Goal: Task Accomplishment & Management: Manage account settings

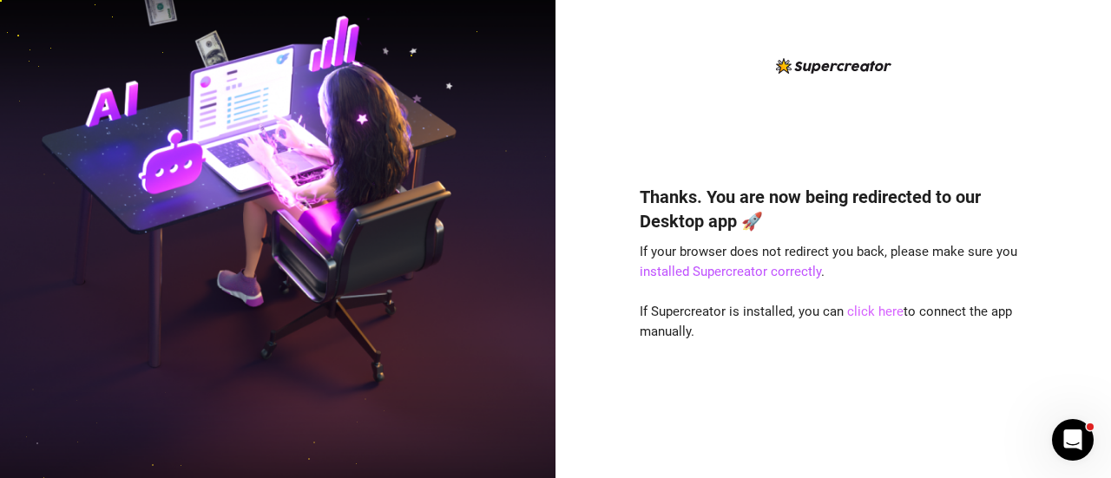
click at [870, 309] on link "click here" at bounding box center [875, 312] width 56 height 16
click at [872, 315] on link "click here" at bounding box center [875, 312] width 56 height 16
click at [867, 313] on link "click here" at bounding box center [875, 312] width 56 height 16
click at [866, 308] on link "click here" at bounding box center [875, 312] width 56 height 16
click at [775, 267] on link "installed Supercreator correctly" at bounding box center [730, 272] width 181 height 16
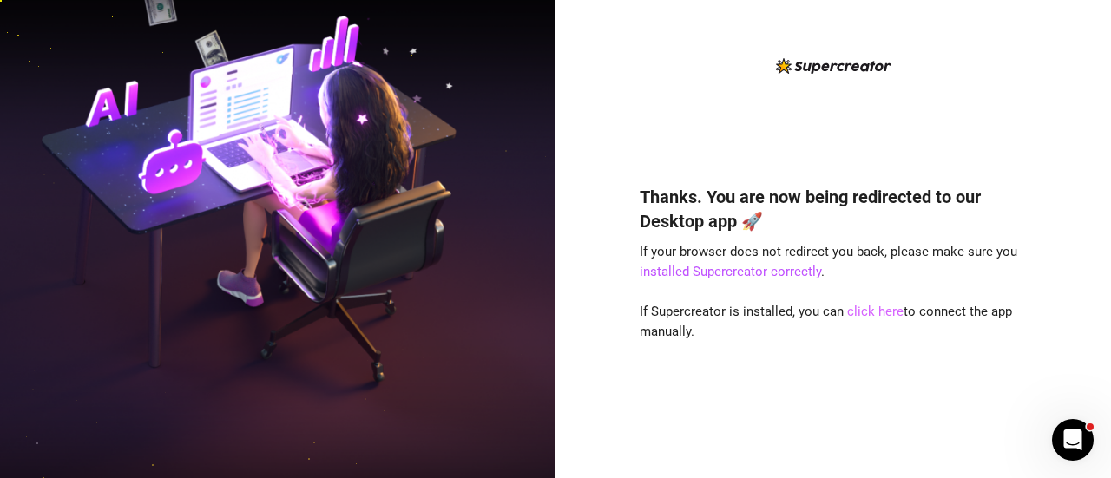
click at [888, 312] on link "click here" at bounding box center [875, 312] width 56 height 16
click at [865, 319] on link "click here" at bounding box center [875, 312] width 56 height 16
click at [884, 310] on link "click here" at bounding box center [875, 312] width 56 height 16
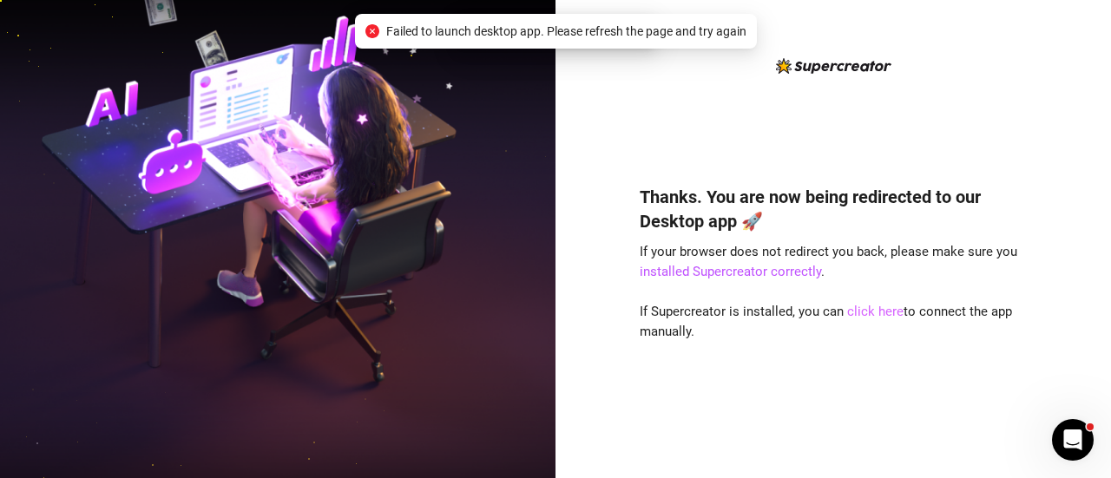
click at [884, 310] on link "click here" at bounding box center [875, 312] width 56 height 16
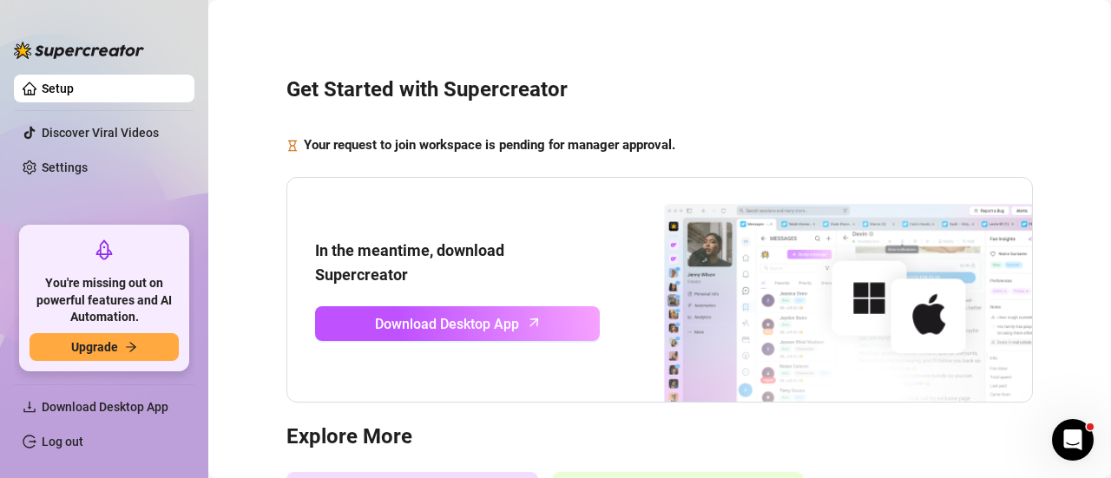
click at [609, 79] on h3 "Get Started with Supercreator" at bounding box center [659, 90] width 747 height 28
click at [694, 129] on div "Get Started with Supercreator Your request to join workspace is pending for man…" at bounding box center [660, 356] width 868 height 688
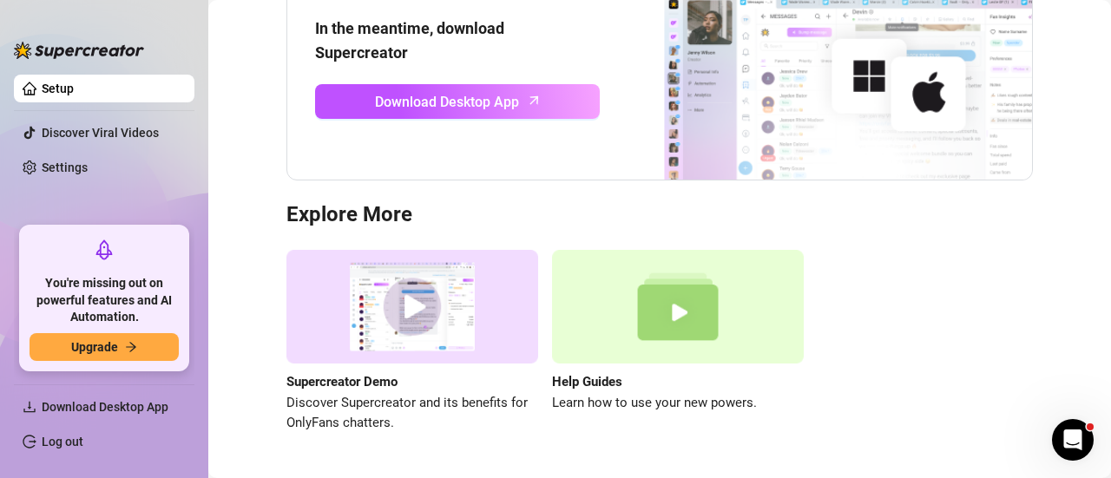
scroll to position [260, 0]
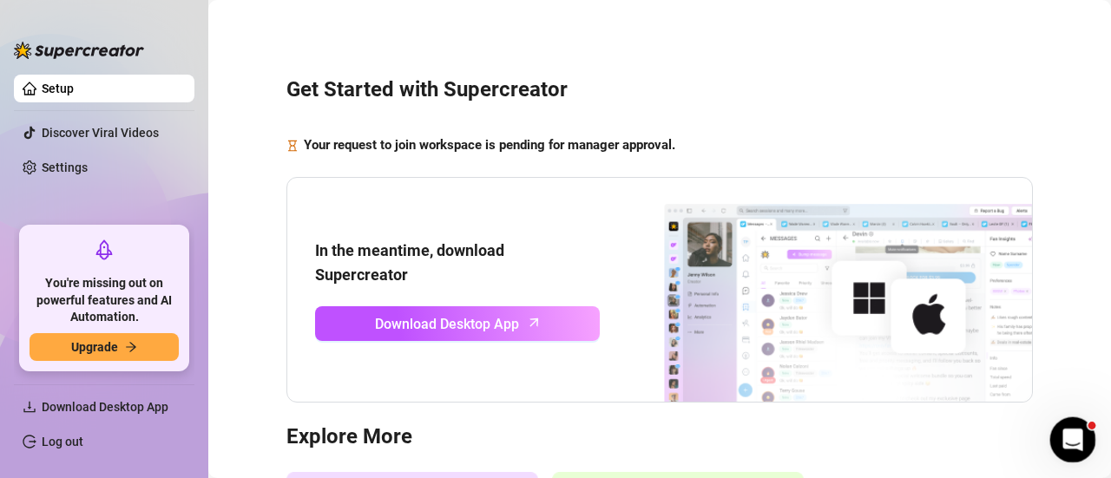
click at [1082, 441] on div "Open Intercom Messenger" at bounding box center [1070, 437] width 57 height 57
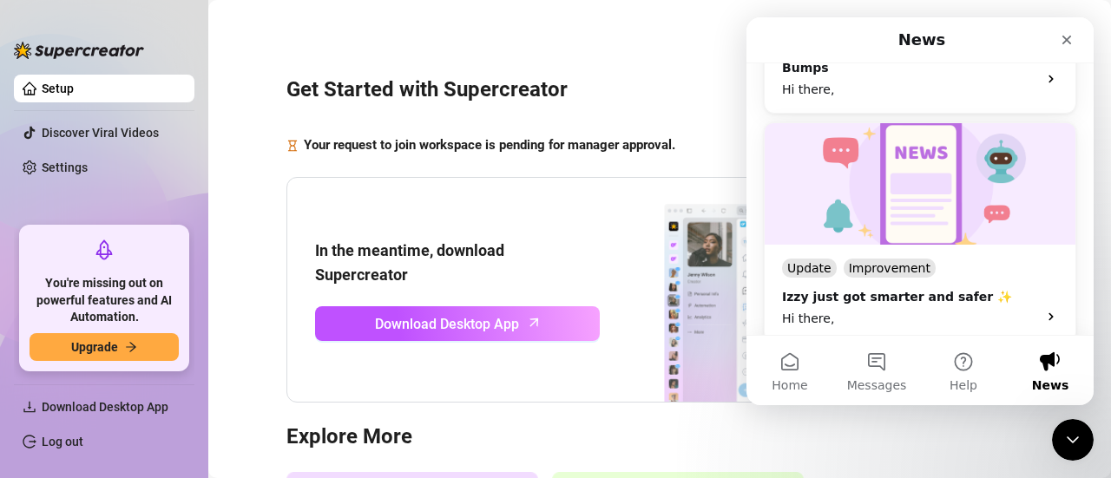
scroll to position [260, 0]
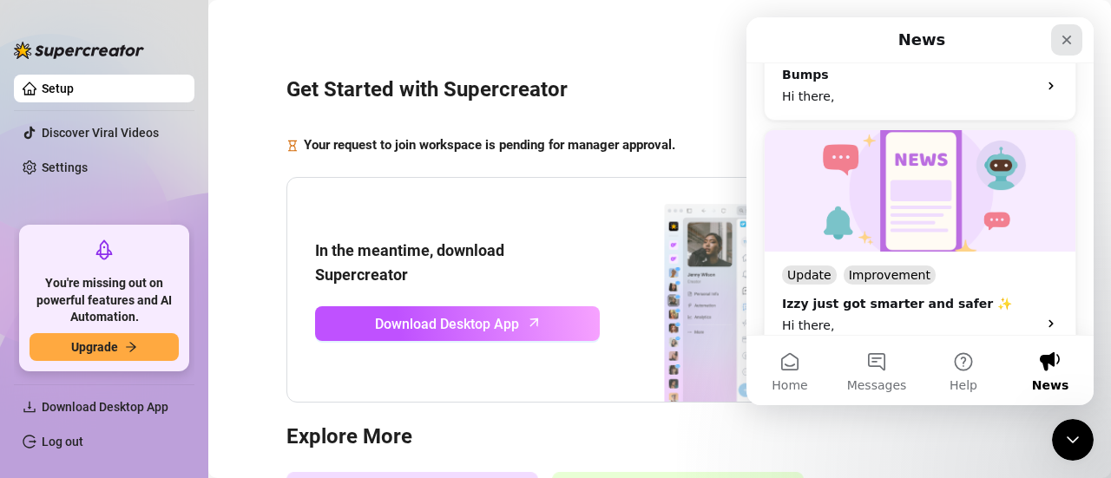
click at [1069, 42] on icon "Close" at bounding box center [1068, 41] width 10 height 10
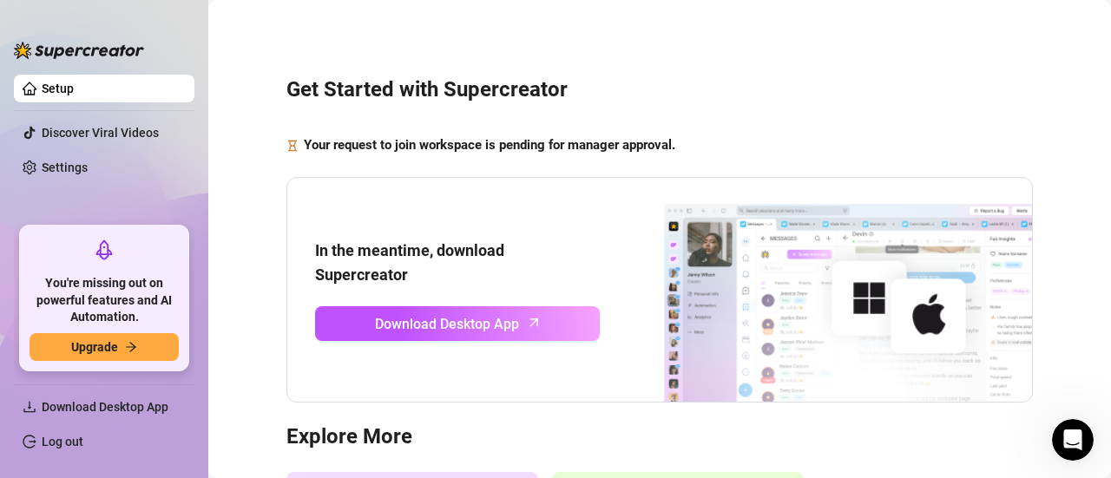
scroll to position [0, 0]
click at [88, 174] on link "Settings" at bounding box center [65, 168] width 46 height 14
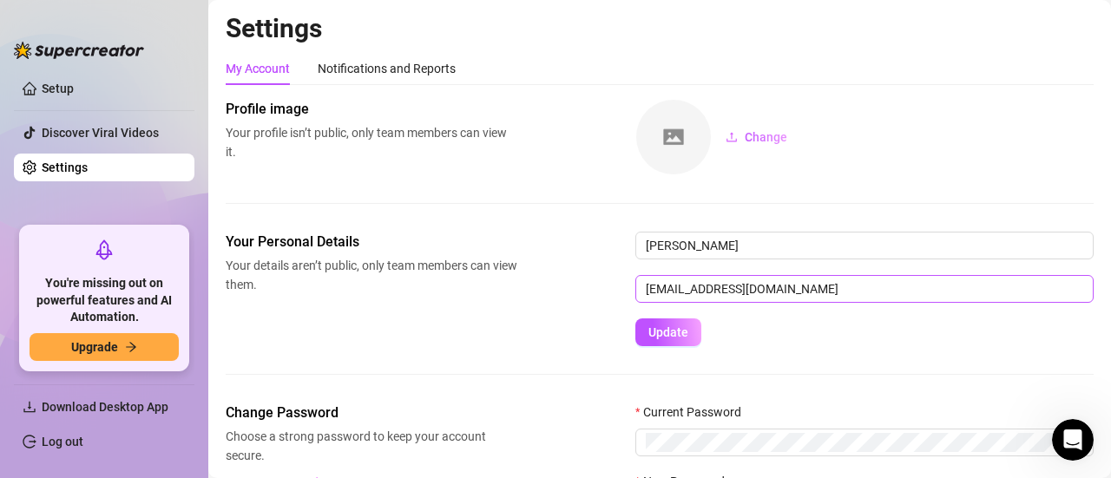
click at [688, 303] on form "Marilyn Jimenez marilynjimenez@creatorsinc.com Update" at bounding box center [864, 289] width 458 height 115
click at [800, 353] on div "Your Personal Details Your details aren’t public, only team members can view th…" at bounding box center [660, 317] width 868 height 171
drag, startPoint x: 795, startPoint y: 286, endPoint x: 615, endPoint y: 206, distance: 197.4
click at [634, 207] on div "Profile image Your profile isn’t public, only team members can view it. Change …" at bounding box center [660, 334] width 868 height 471
click at [891, 317] on form "Marilyn Jimenez marilynjimenez@creatorsinc.com Update" at bounding box center [864, 289] width 458 height 115
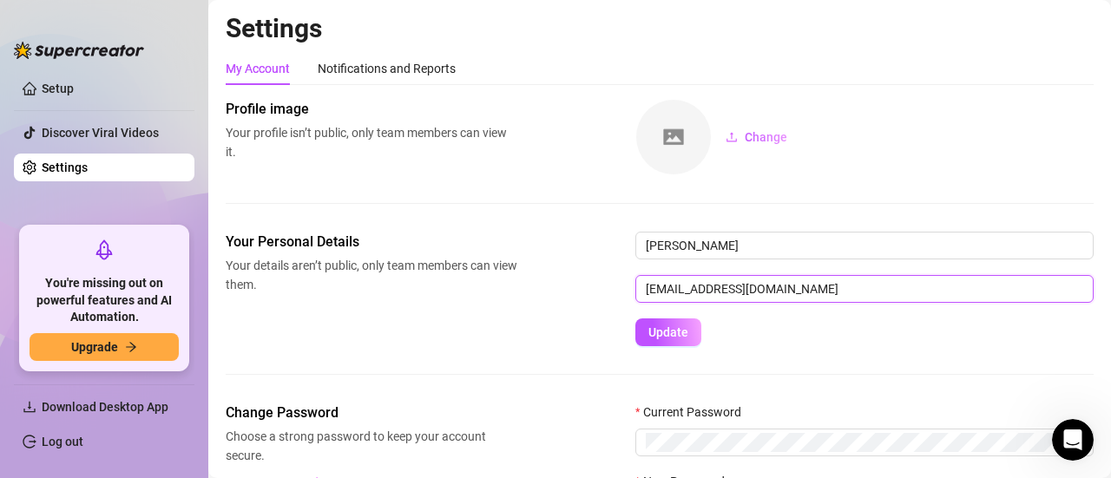
drag, startPoint x: 853, startPoint y: 291, endPoint x: 632, endPoint y: 286, distance: 220.6
click at [632, 286] on div "Your Personal Details Your details aren’t public, only team members can view th…" at bounding box center [660, 289] width 868 height 115
drag, startPoint x: 644, startPoint y: 287, endPoint x: 856, endPoint y: 287, distance: 211.8
click at [856, 287] on input "marilynjimenez@creatorsinc.com" at bounding box center [864, 289] width 458 height 28
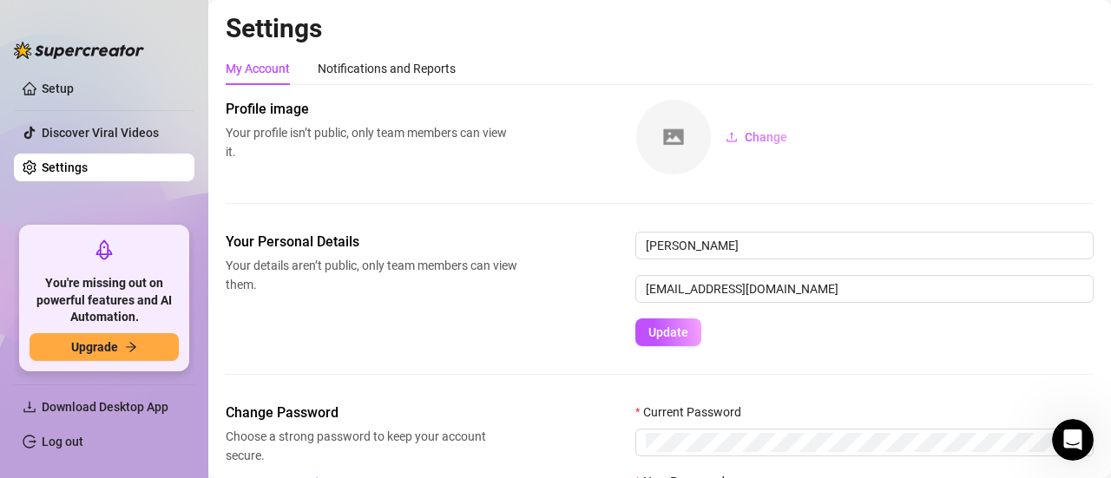
click at [908, 341] on form "Marilyn Jimenez marilynjimenez@creatorsinc.com Update" at bounding box center [864, 289] width 458 height 115
click at [67, 445] on link "Log out" at bounding box center [63, 442] width 42 height 14
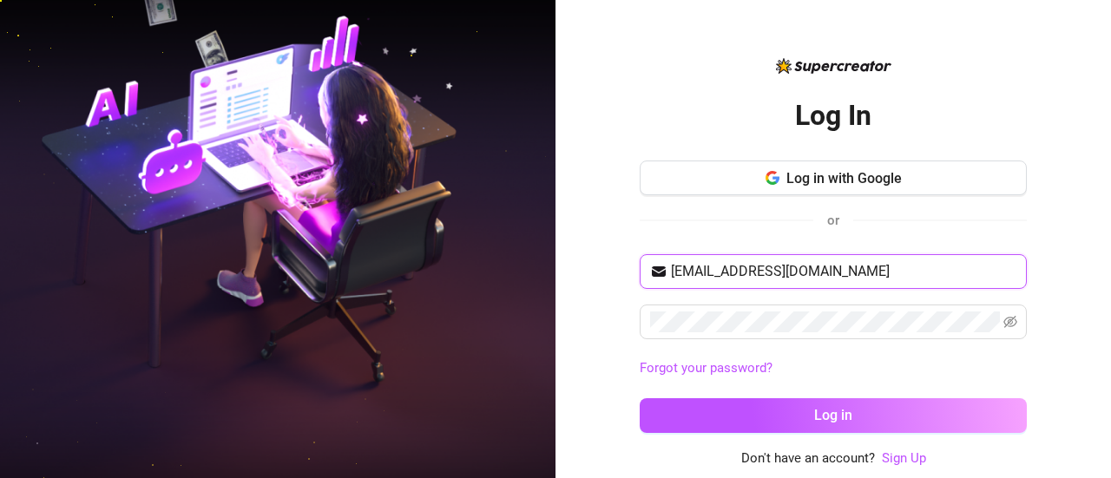
type input "marilynjimenez@creatorsinc.com"
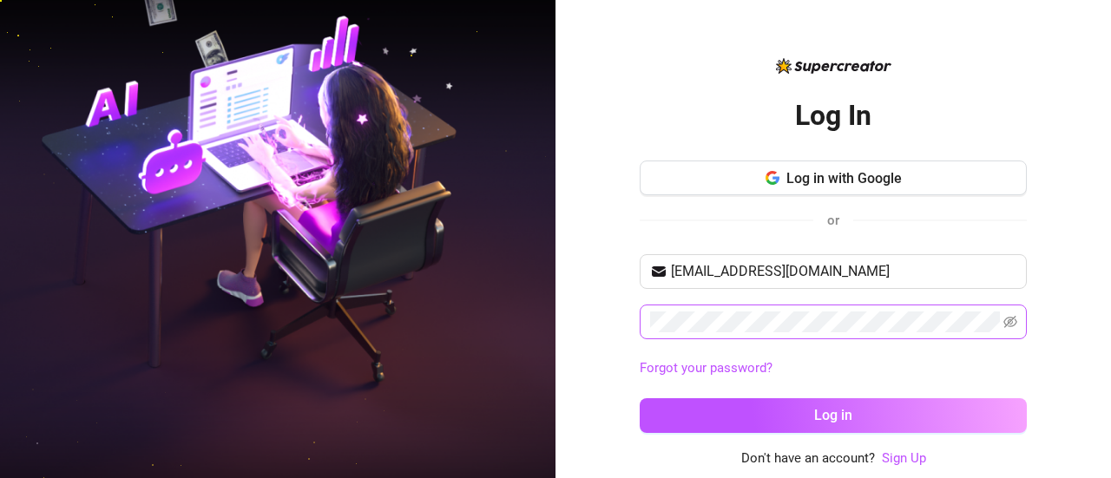
click at [1010, 332] on span at bounding box center [833, 322] width 387 height 35
click at [1010, 322] on icon "eye-invisible" at bounding box center [1010, 322] width 3 height 3
click at [1004, 319] on icon "eye" at bounding box center [1011, 322] width 14 height 10
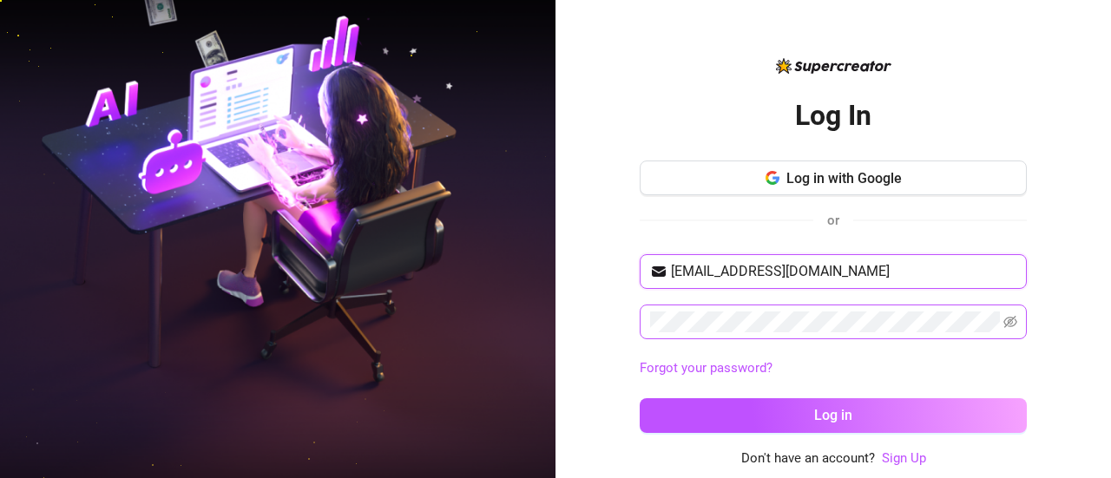
click at [830, 268] on input "marilynjimenez@creatorsinc.com" at bounding box center [844, 271] width 346 height 21
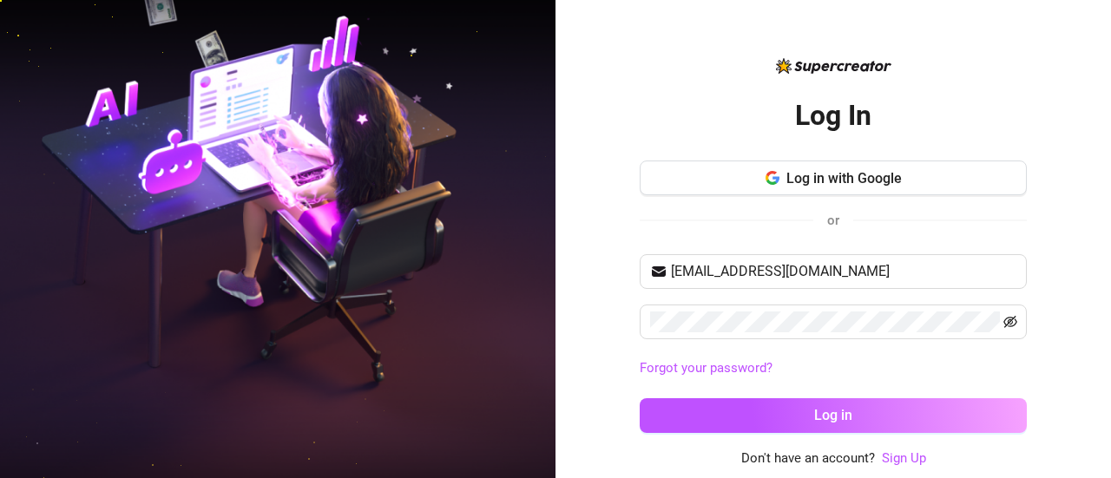
click at [1006, 327] on span at bounding box center [1011, 322] width 14 height 21
click at [935, 356] on div "Forgot your password?" at bounding box center [833, 369] width 387 height 28
click at [912, 178] on button "Log in with Google" at bounding box center [833, 178] width 387 height 35
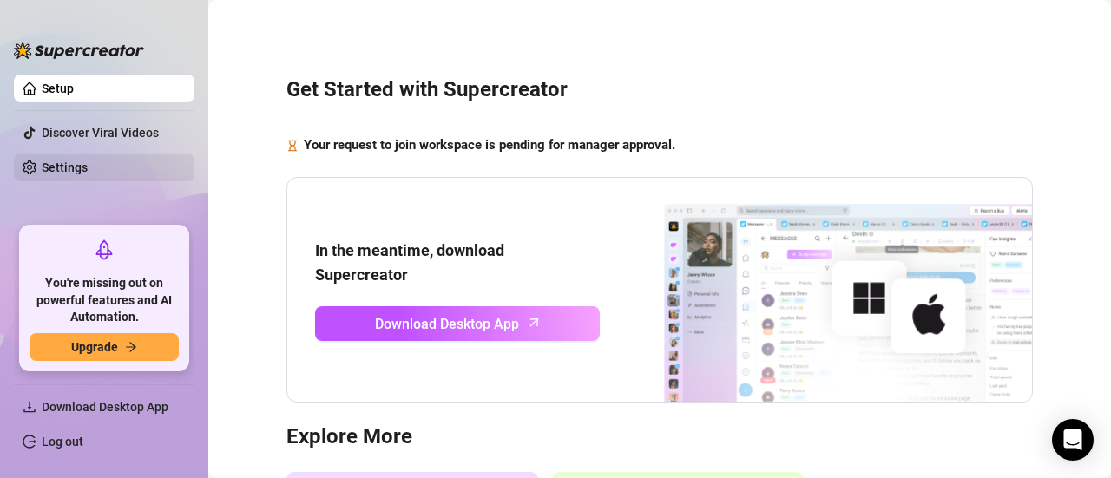
click at [42, 166] on link "Settings" at bounding box center [65, 168] width 46 height 14
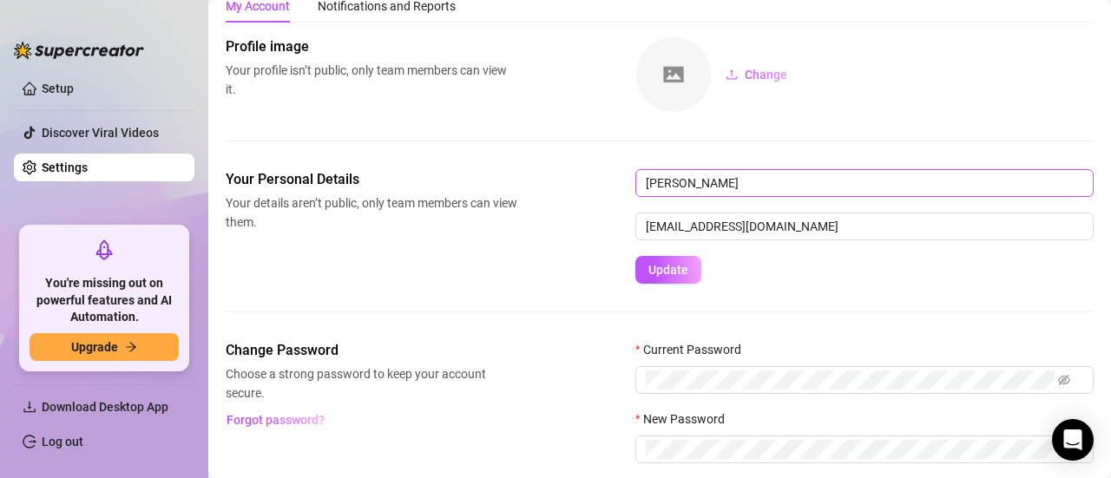
scroll to position [87, 0]
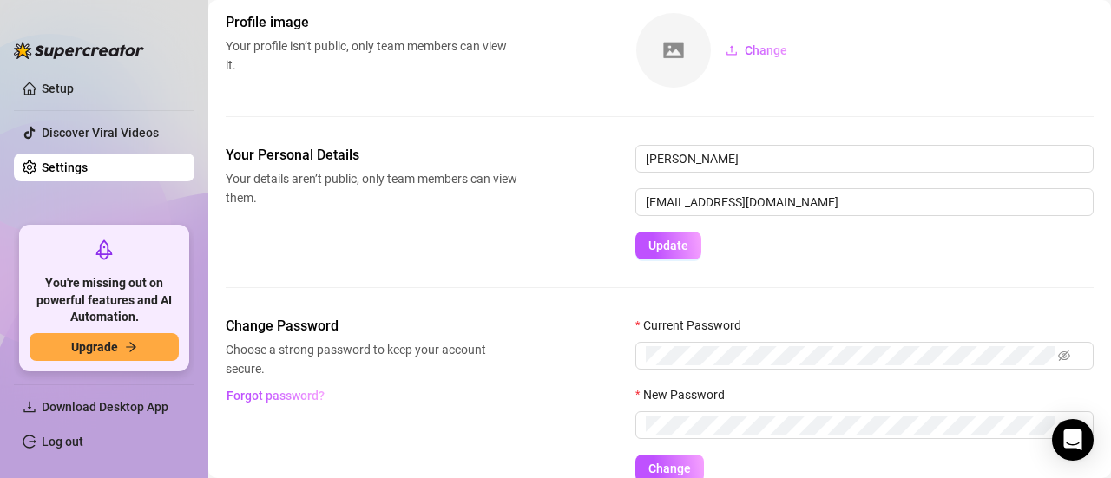
click at [665, 53] on img at bounding box center [673, 50] width 75 height 75
click at [679, 55] on img at bounding box center [673, 50] width 75 height 75
click at [663, 45] on img at bounding box center [673, 50] width 75 height 75
click at [771, 43] on span "Change" at bounding box center [766, 50] width 43 height 14
click at [682, 55] on img at bounding box center [673, 50] width 75 height 75
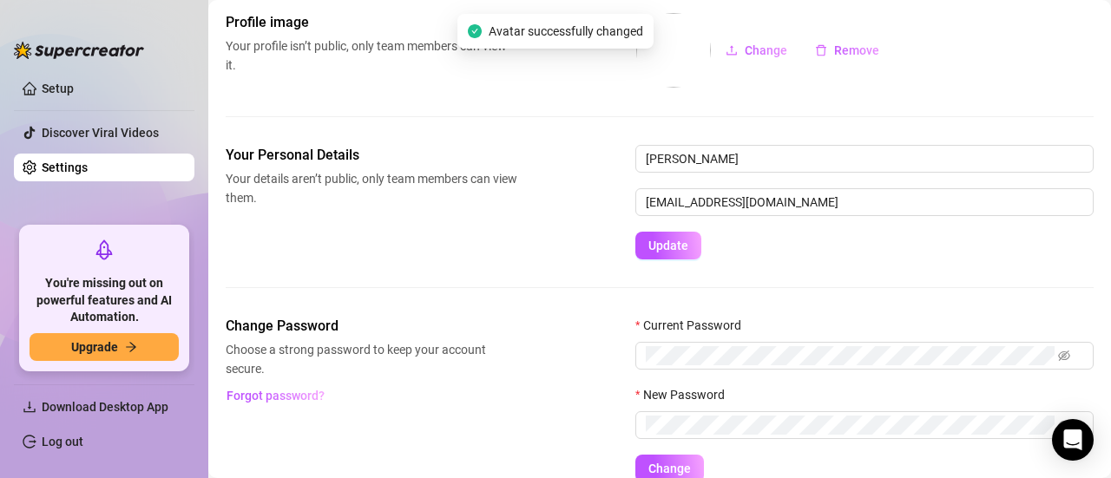
click at [662, 57] on img at bounding box center [673, 50] width 75 height 75
click at [677, 60] on img at bounding box center [673, 50] width 75 height 75
click at [675, 36] on img at bounding box center [673, 50] width 75 height 75
click at [691, 56] on img at bounding box center [673, 50] width 75 height 75
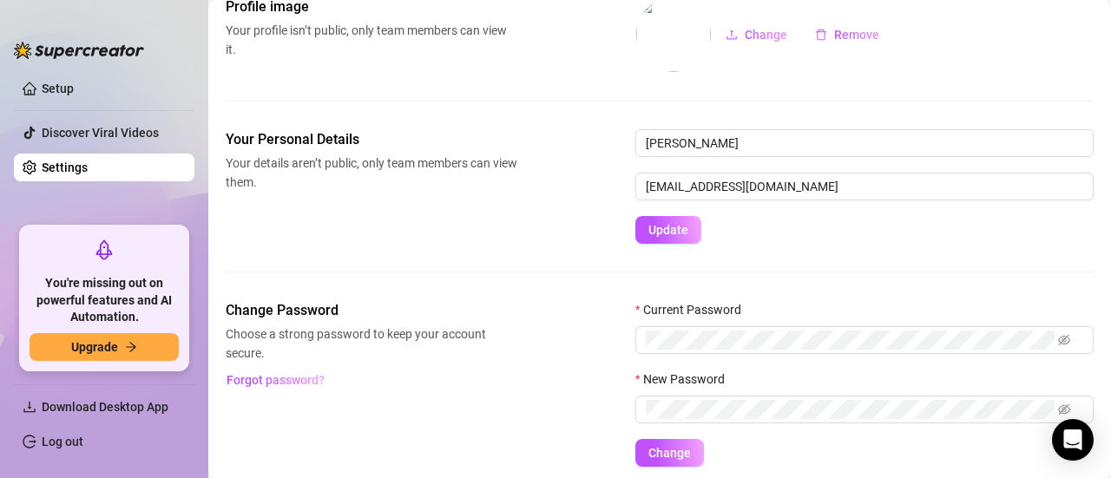
scroll to position [76, 0]
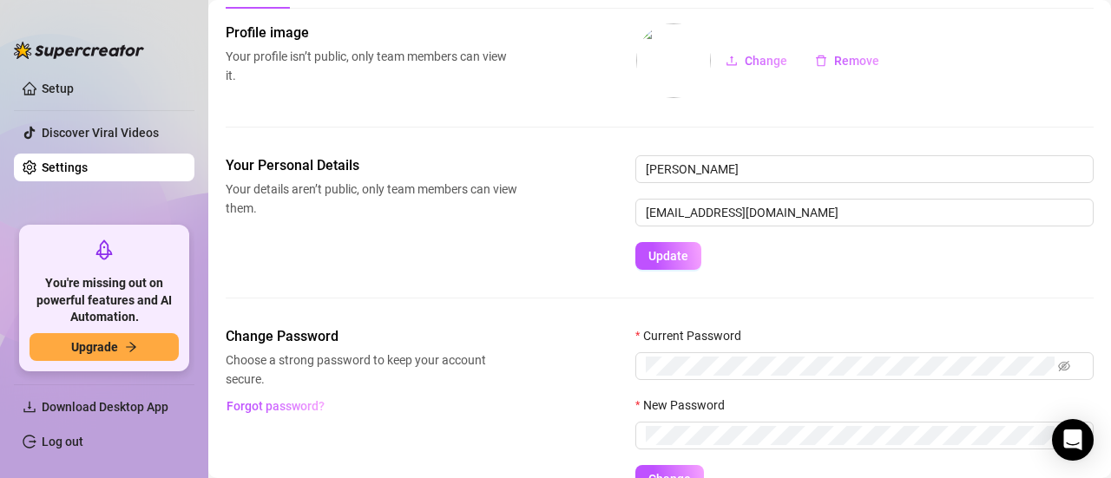
drag, startPoint x: 674, startPoint y: 78, endPoint x: 714, endPoint y: 81, distance: 40.9
click at [673, 79] on img at bounding box center [673, 60] width 75 height 75
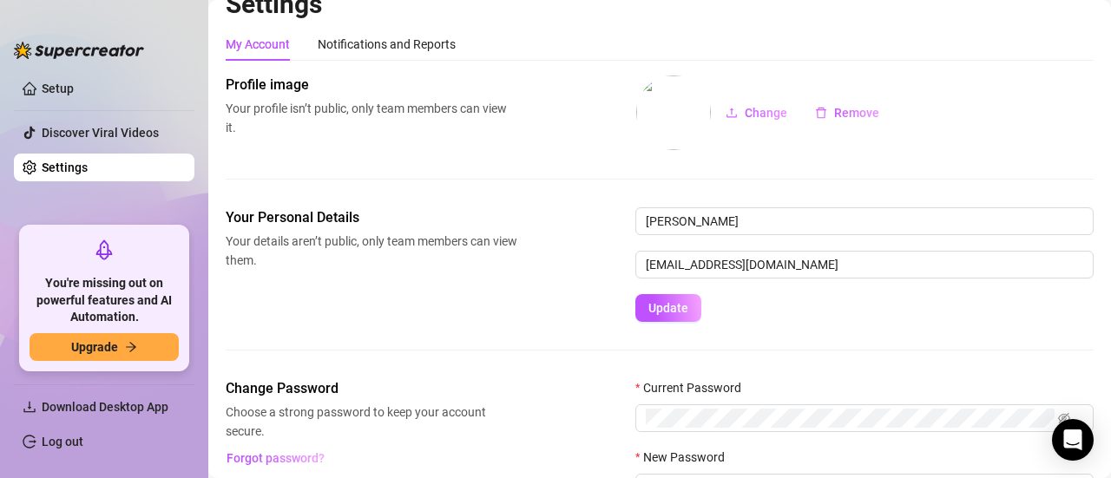
scroll to position [0, 0]
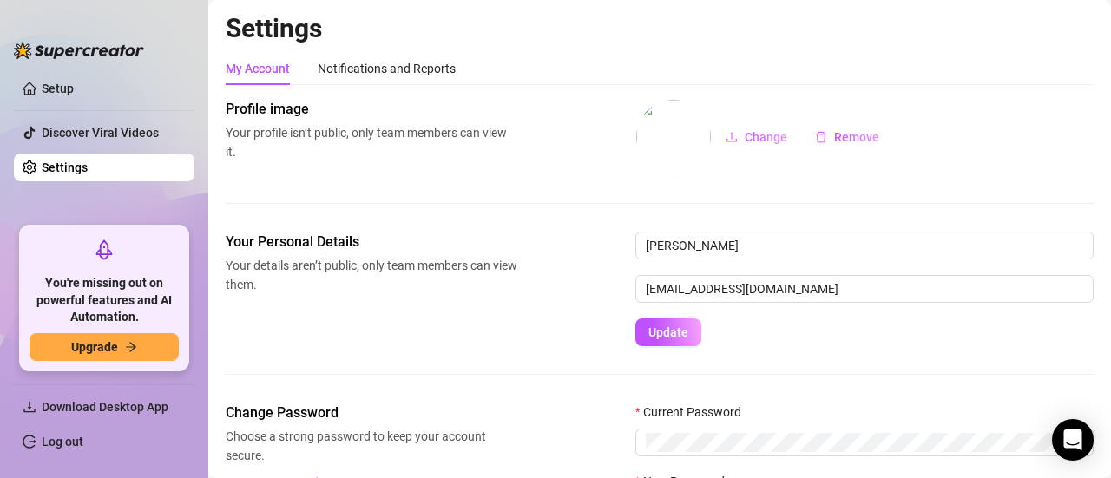
click at [679, 138] on img at bounding box center [673, 137] width 75 height 75
click at [708, 147] on img at bounding box center [673, 137] width 75 height 75
click at [672, 178] on div "Profile image Your profile isn’t public, only team members can view it. Change …" at bounding box center [660, 165] width 868 height 133
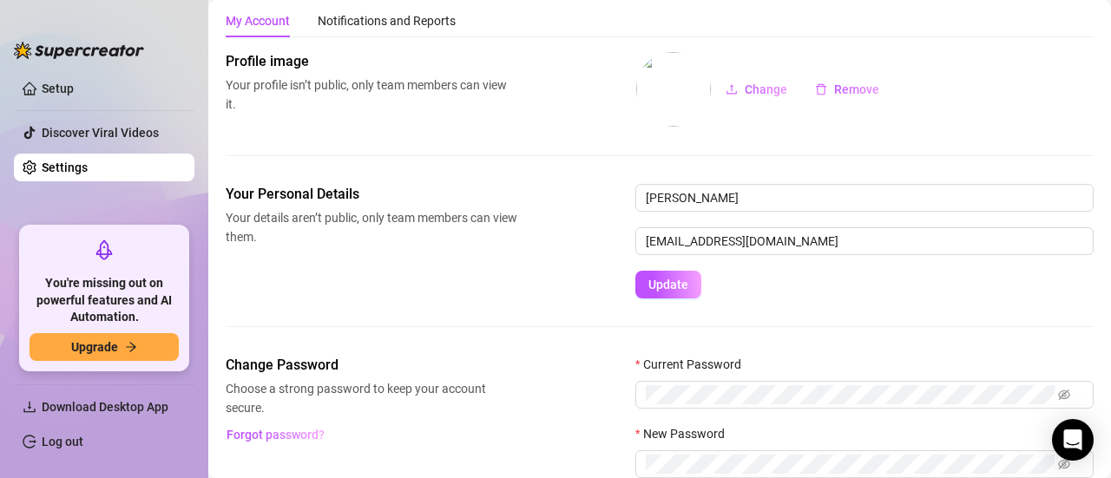
scroll to position [87, 0]
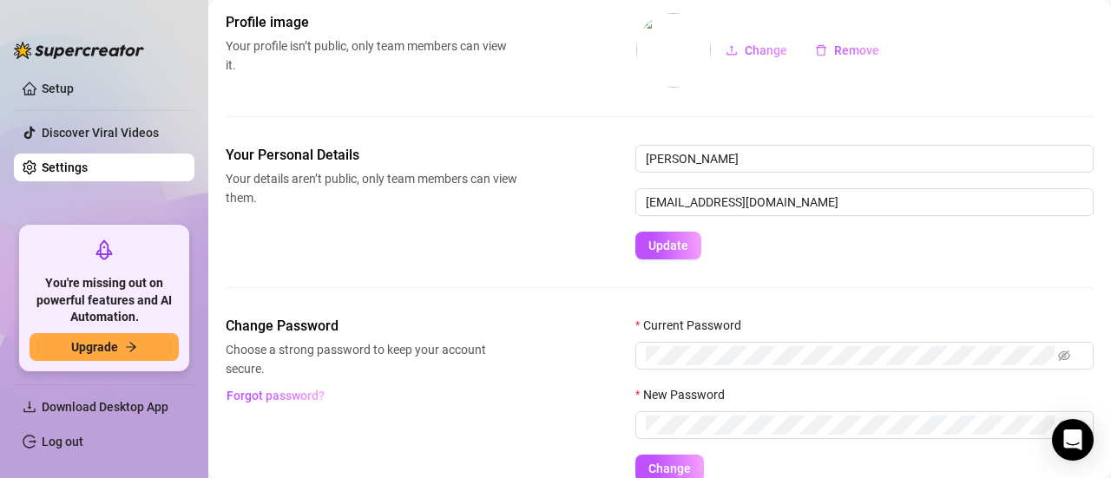
click at [683, 46] on img at bounding box center [673, 50] width 75 height 75
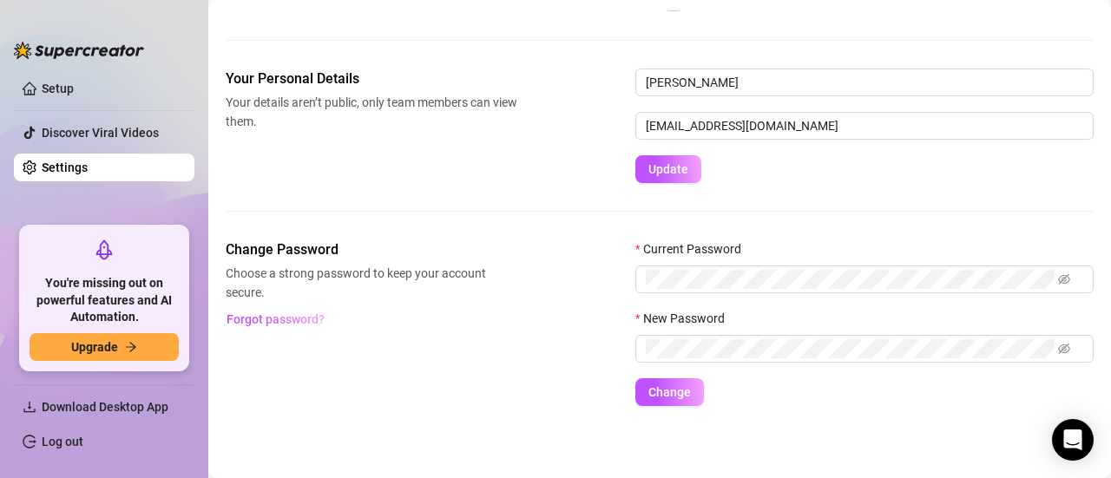
scroll to position [76, 0]
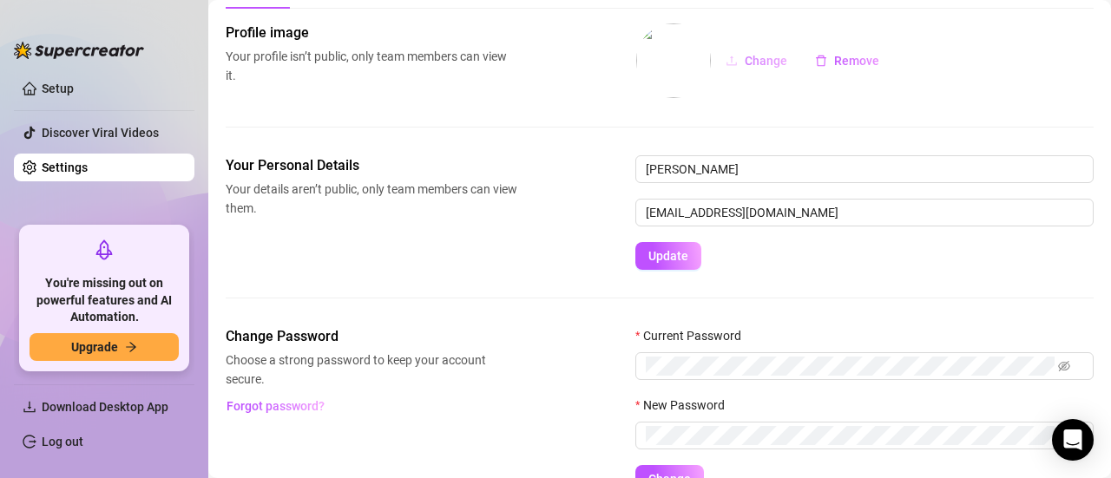
click at [766, 55] on span "Change" at bounding box center [766, 61] width 43 height 14
click at [767, 54] on span "Change" at bounding box center [766, 61] width 43 height 14
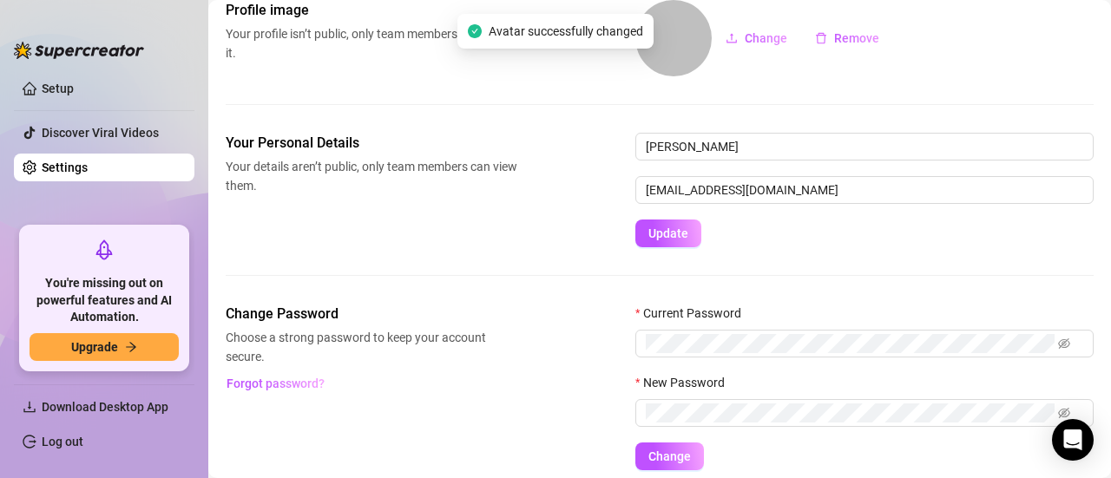
scroll to position [0, 0]
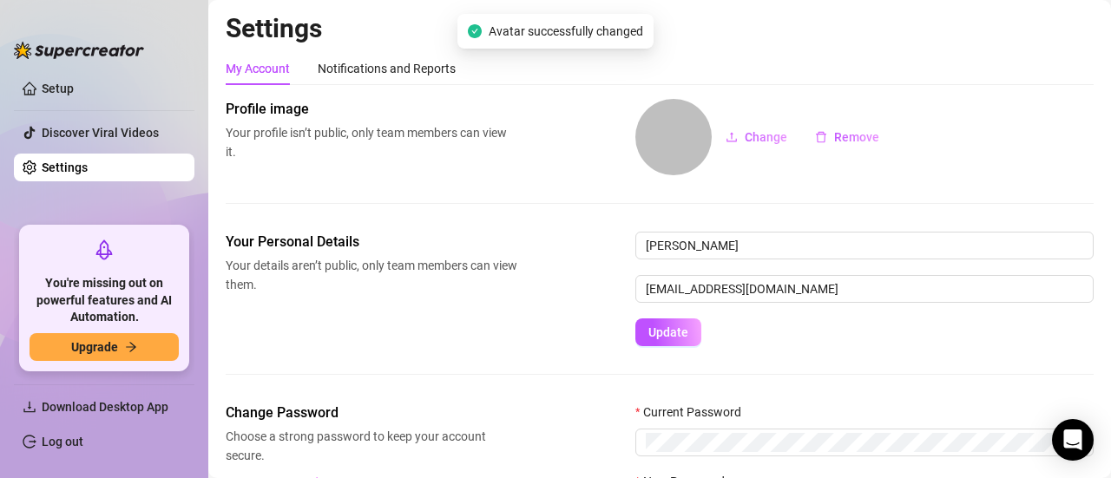
click at [666, 122] on span at bounding box center [673, 137] width 76 height 76
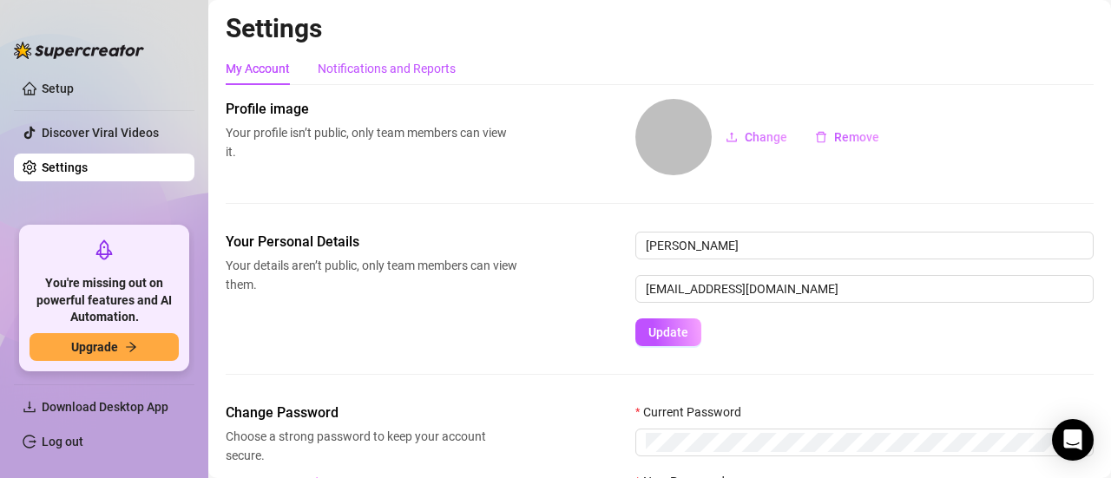
click at [394, 71] on div "Notifications and Reports" at bounding box center [387, 68] width 138 height 19
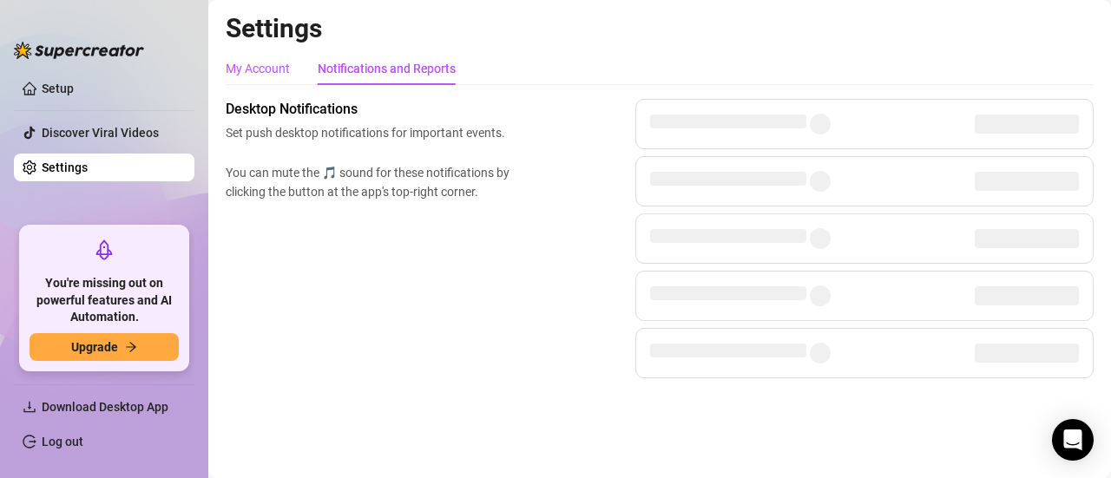
click at [280, 70] on div "My Account" at bounding box center [258, 68] width 64 height 19
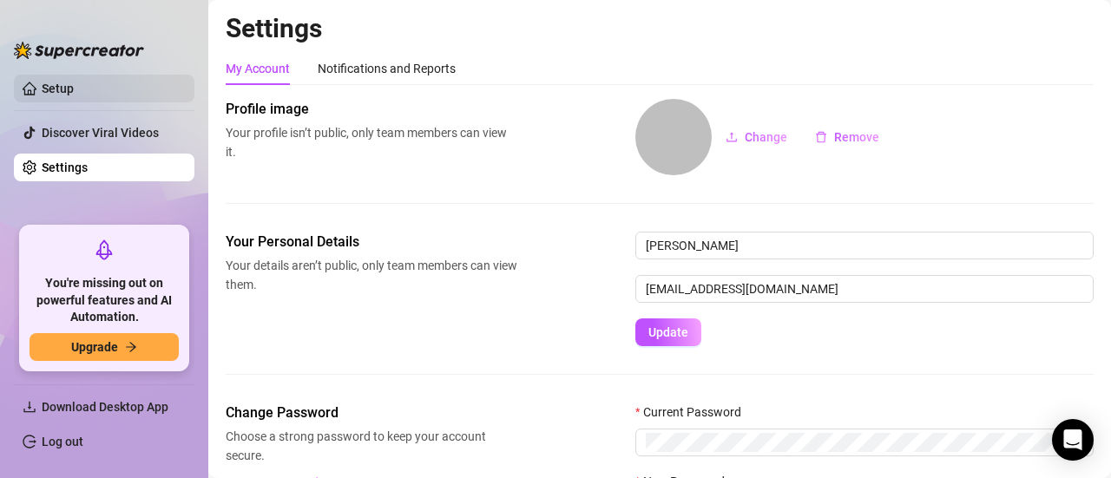
drag, startPoint x: 95, startPoint y: 89, endPoint x: 137, endPoint y: 91, distance: 41.8
click at [74, 89] on link "Setup" at bounding box center [58, 89] width 32 height 14
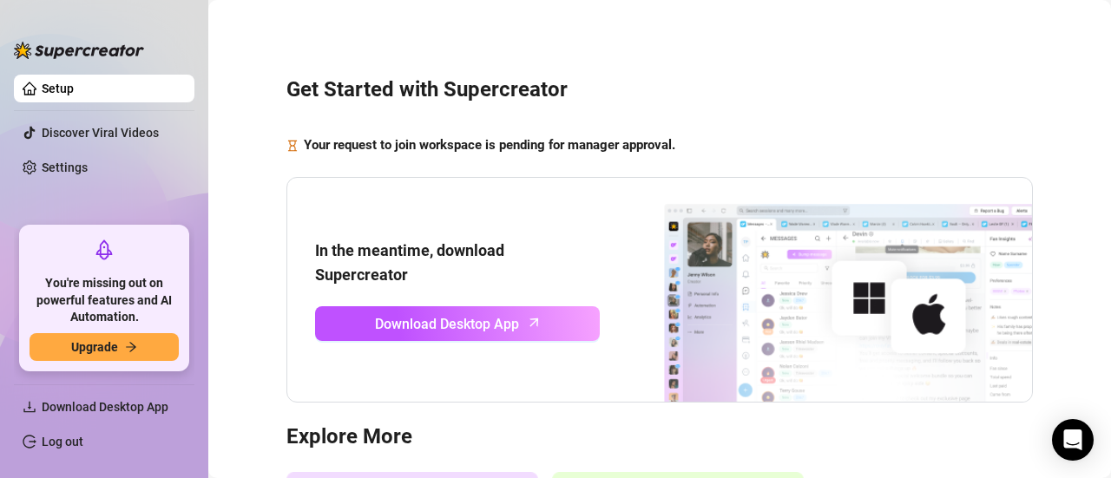
scroll to position [87, 0]
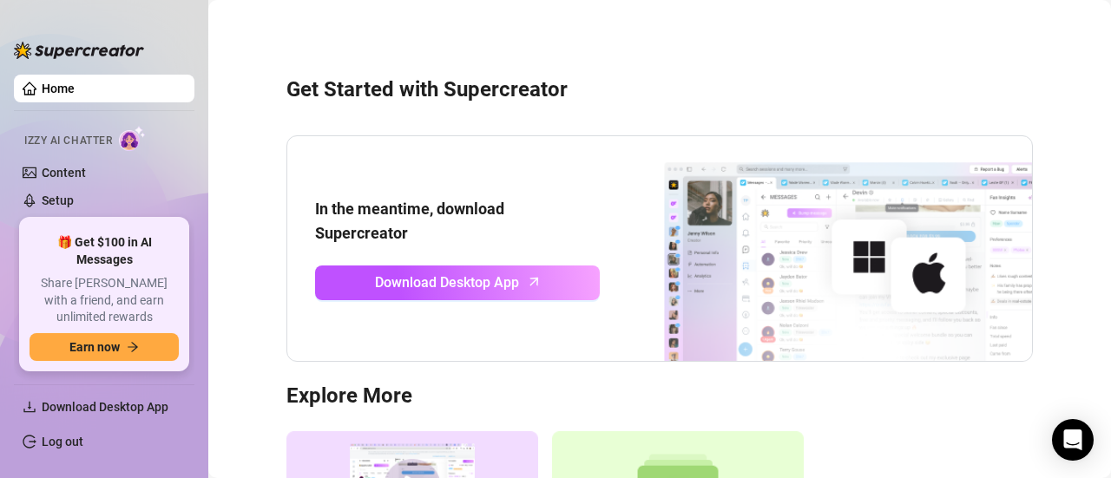
click at [75, 94] on link "Home" at bounding box center [58, 89] width 33 height 14
click at [125, 345] on button "Earn now" at bounding box center [104, 347] width 149 height 28
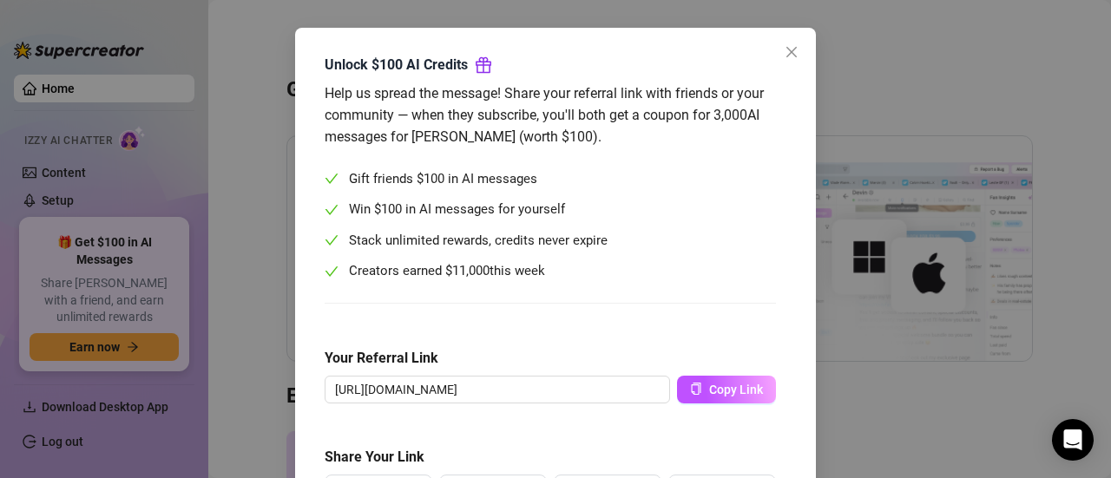
scroll to position [87, 0]
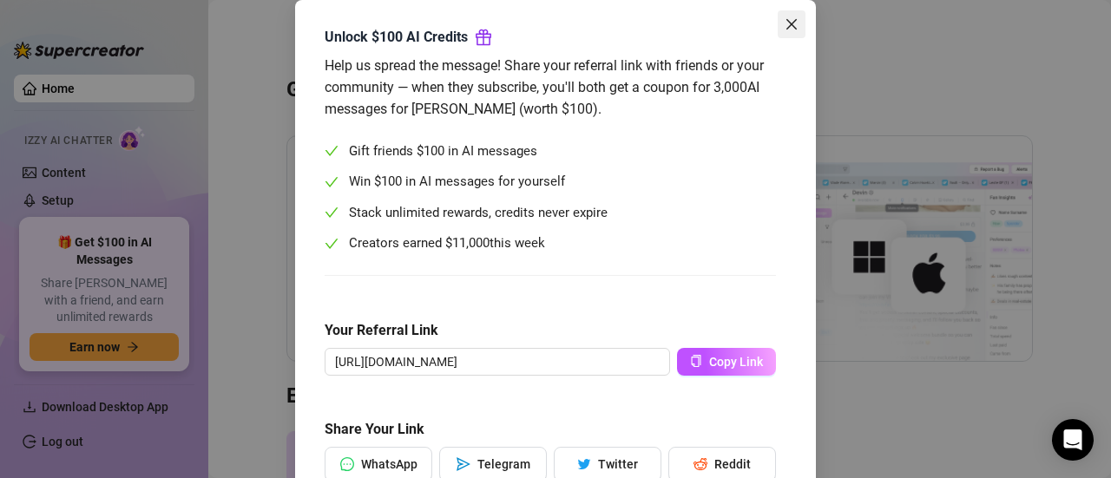
click at [793, 21] on span "Close" at bounding box center [792, 24] width 28 height 14
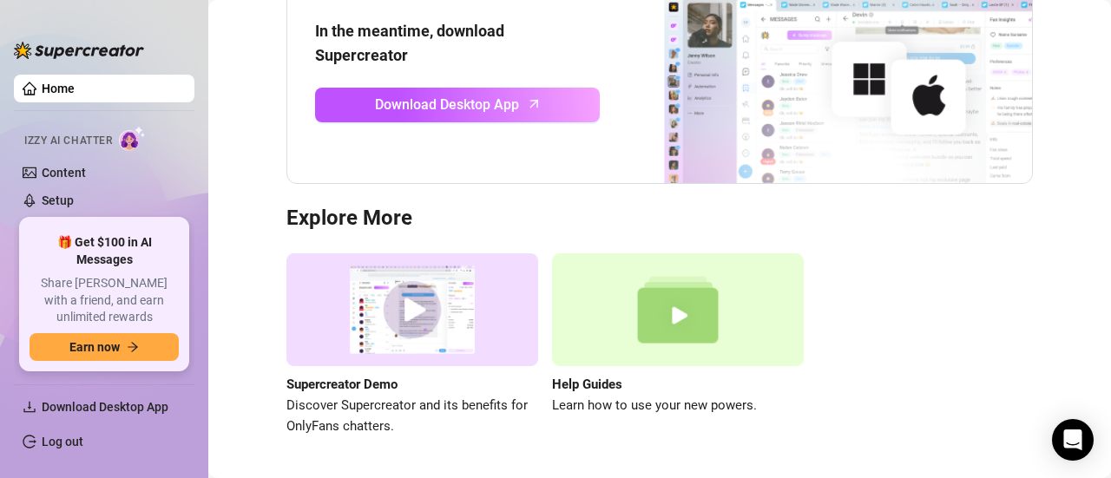
scroll to position [141, 0]
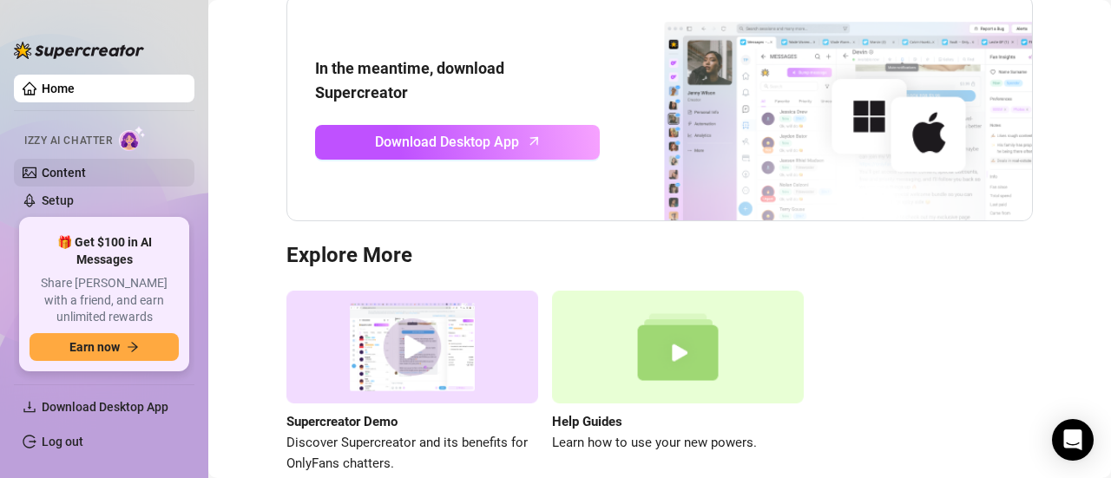
click at [64, 173] on link "Content" at bounding box center [64, 173] width 44 height 14
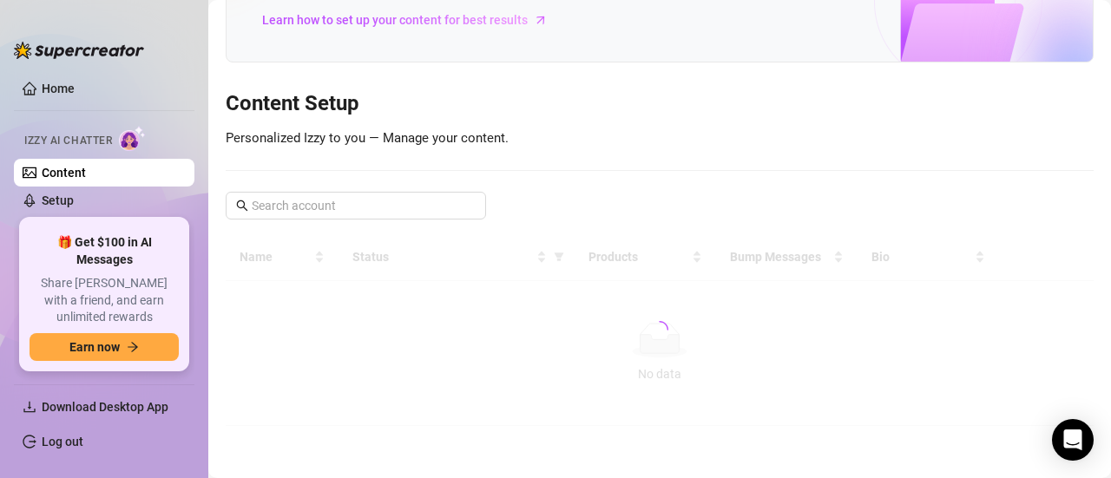
scroll to position [127, 0]
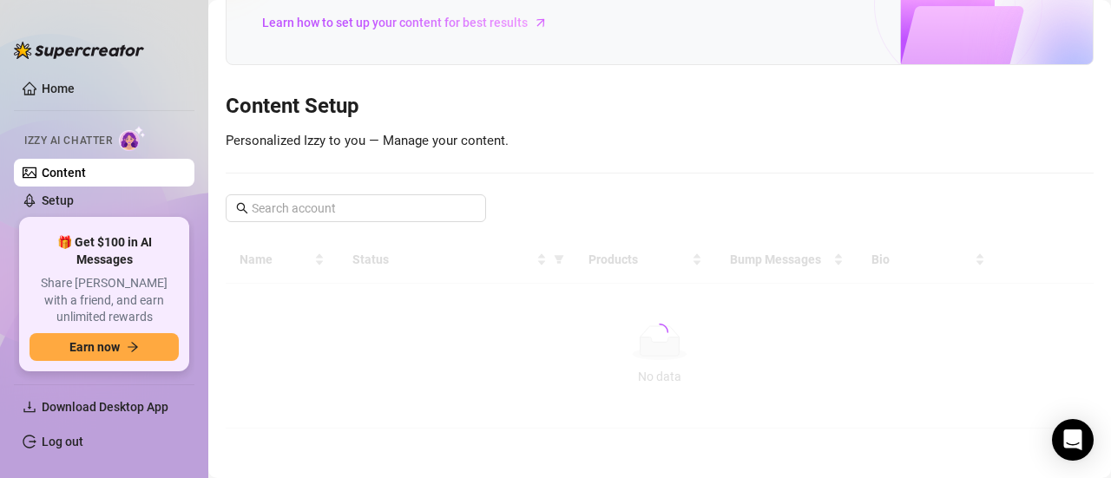
click at [90, 128] on div "Izzy AI Chatter" at bounding box center [102, 138] width 156 height 25
click at [95, 139] on span "Izzy AI Chatter" at bounding box center [68, 141] width 88 height 16
click at [69, 82] on link "Home" at bounding box center [58, 89] width 33 height 14
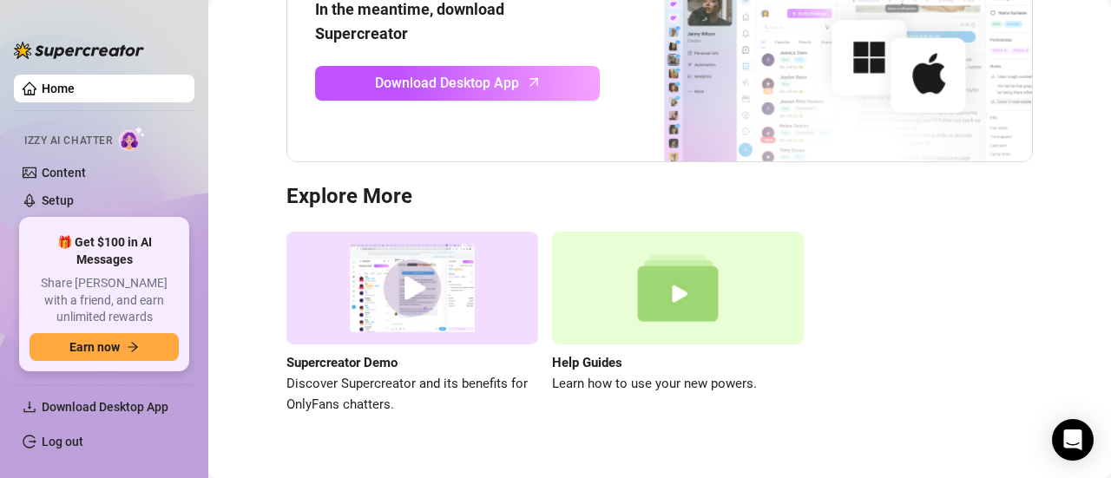
scroll to position [227, 0]
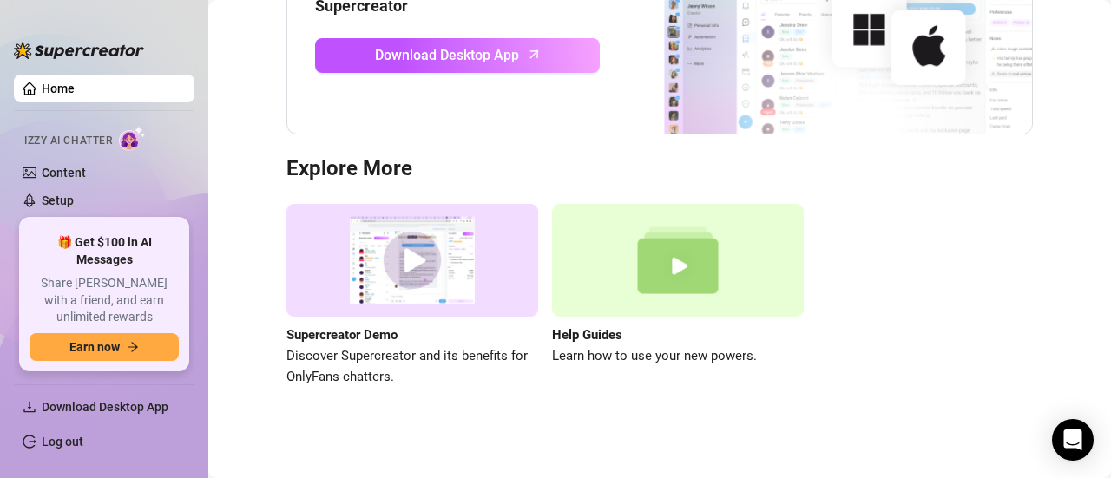
click at [49, 95] on link "Home" at bounding box center [58, 89] width 33 height 14
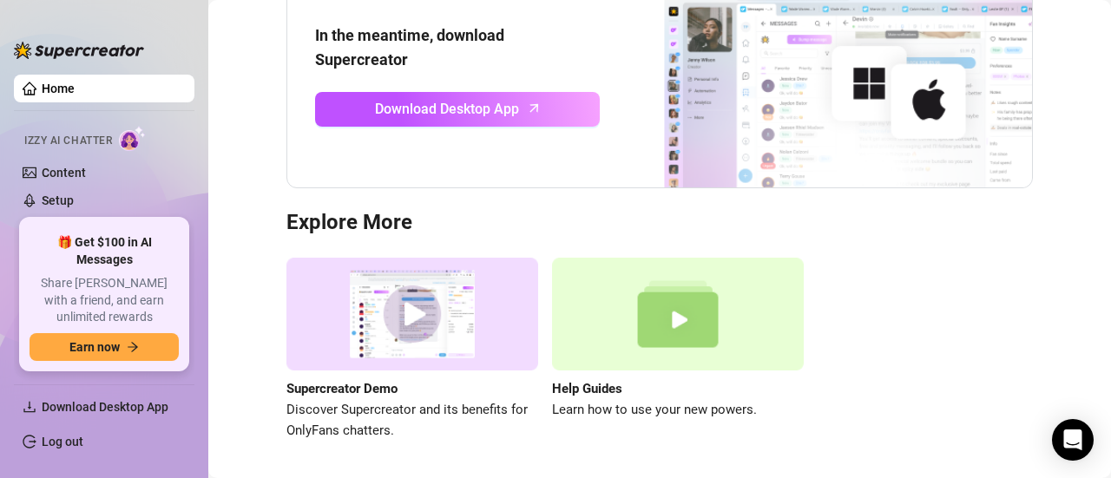
scroll to position [87, 0]
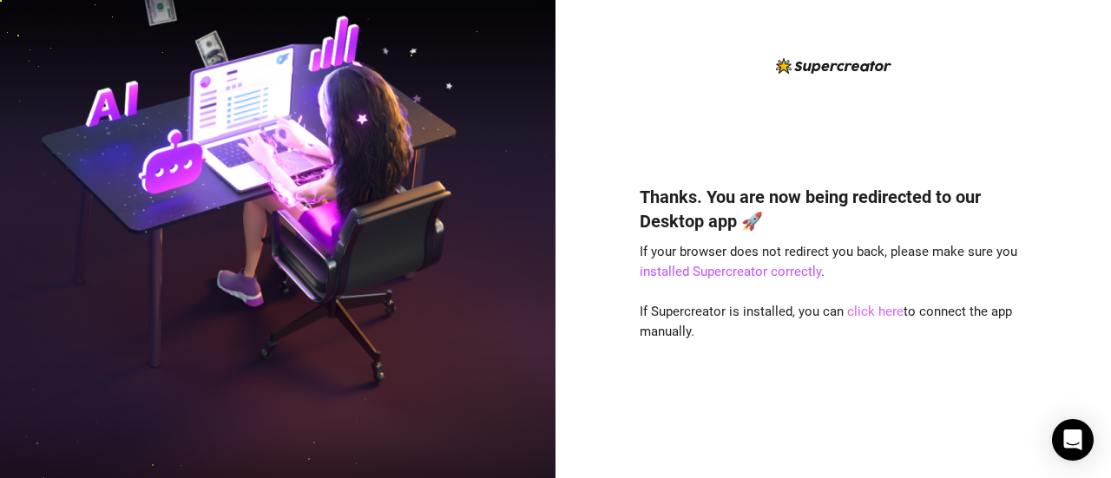
click at [873, 312] on link "click here" at bounding box center [875, 312] width 56 height 16
